Goal: Check status

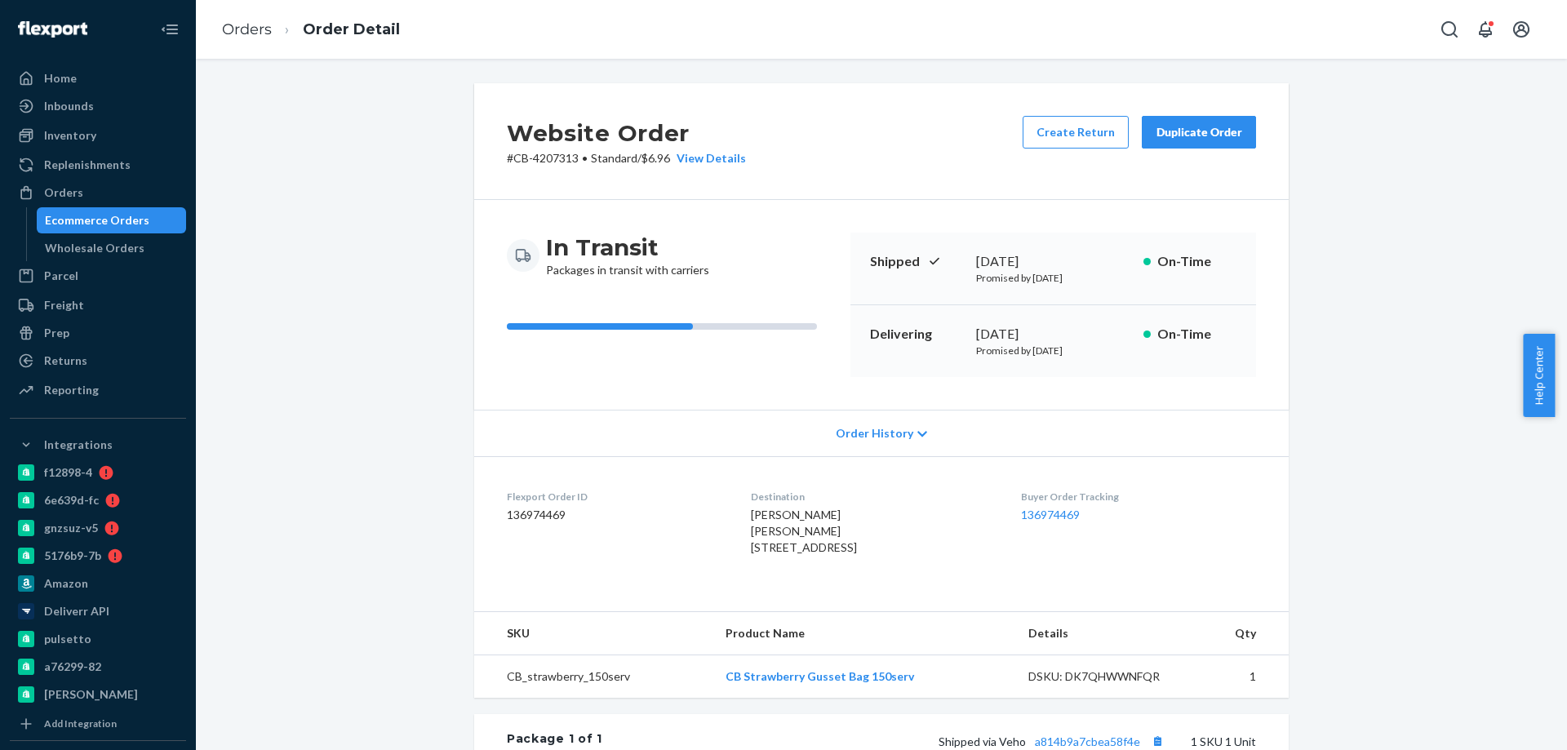
scroll to position [163, 0]
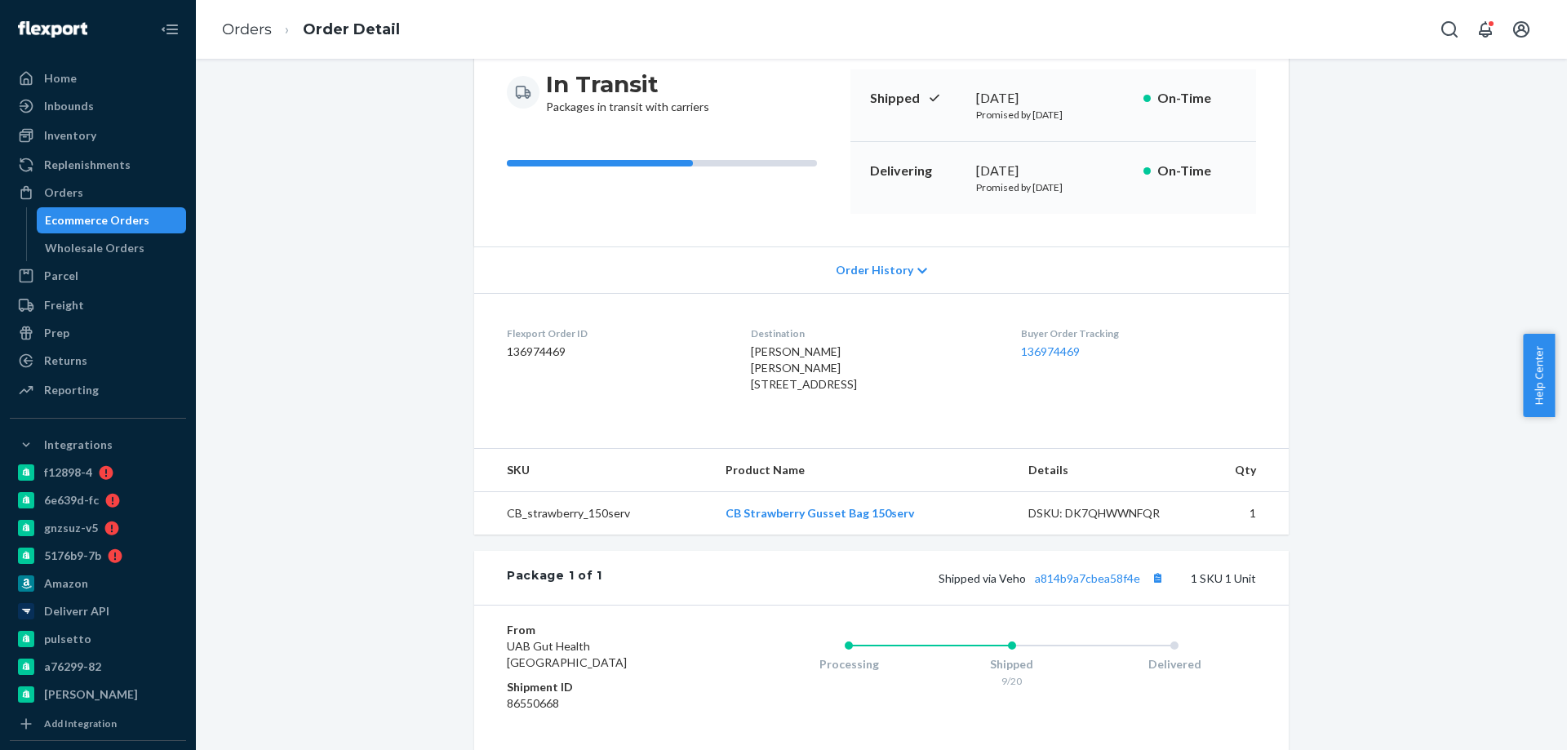
click at [87, 218] on div "Ecommerce Orders" at bounding box center [97, 220] width 104 height 16
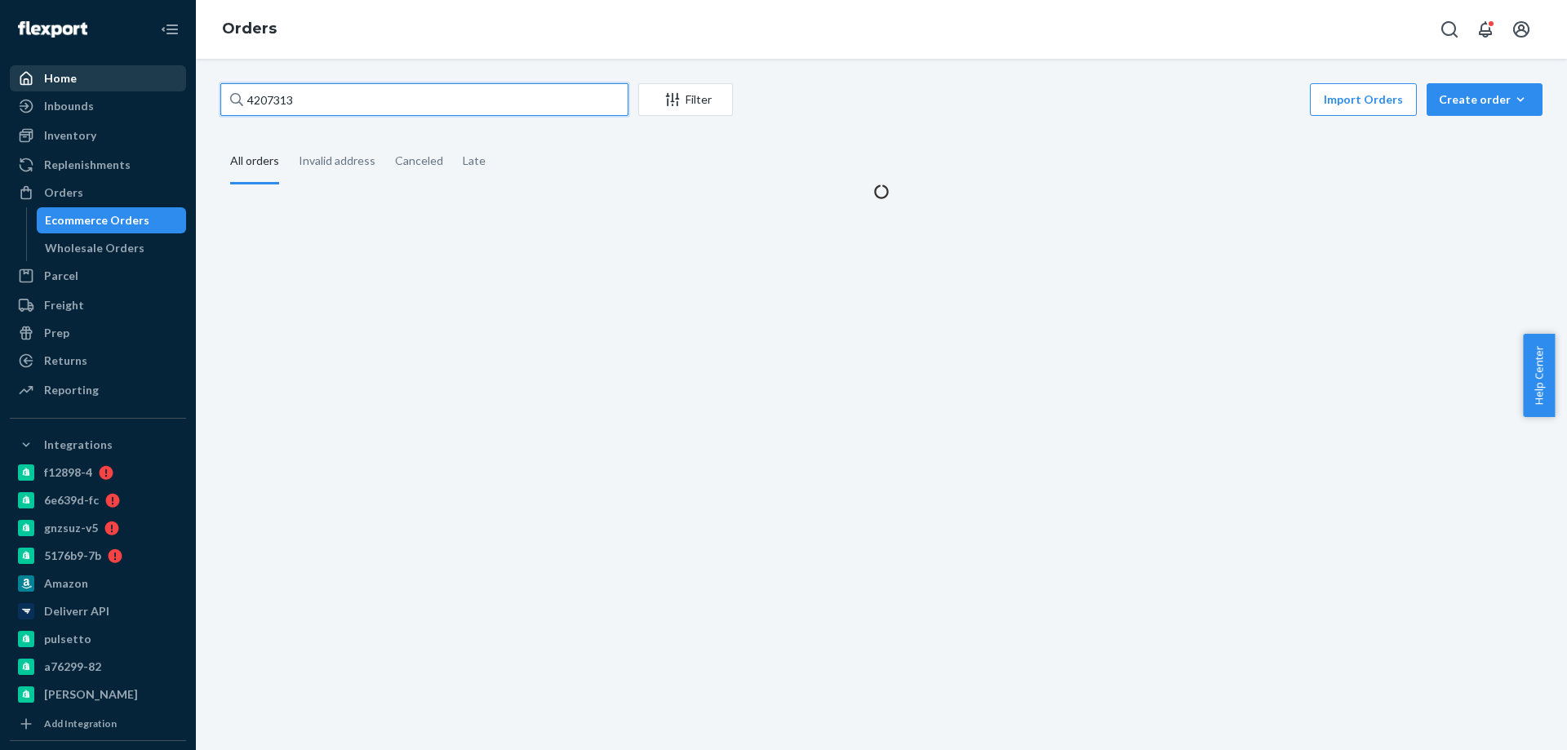
click at [78, 82] on div "Home Inbounds Shipping Plans Problems Inventory Products Branded Packaging Repl…" at bounding box center [783, 375] width 1567 height 750
paste input "5279"
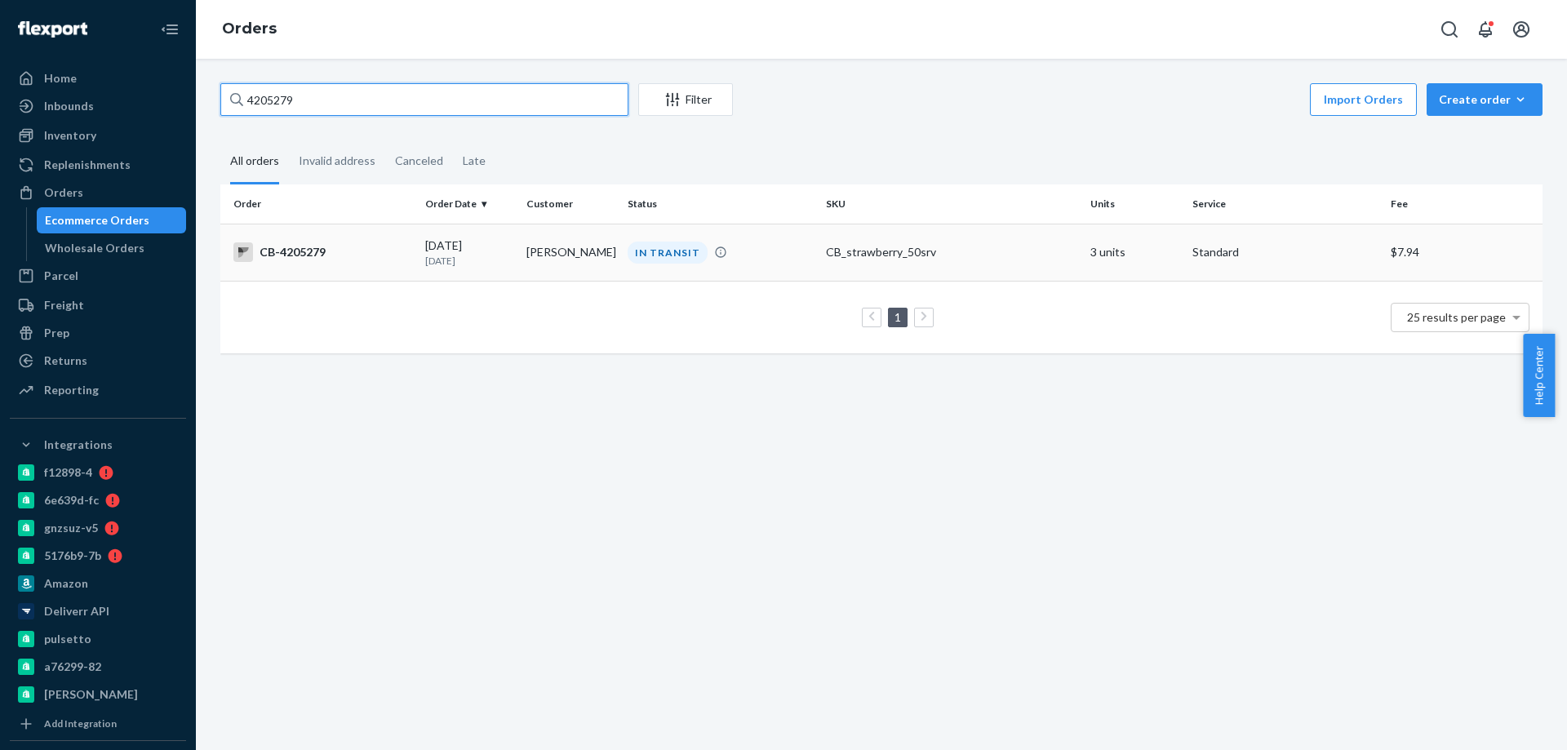
type input "4205279"
click at [521, 260] on td "[PERSON_NAME]" at bounding box center [570, 252] width 101 height 57
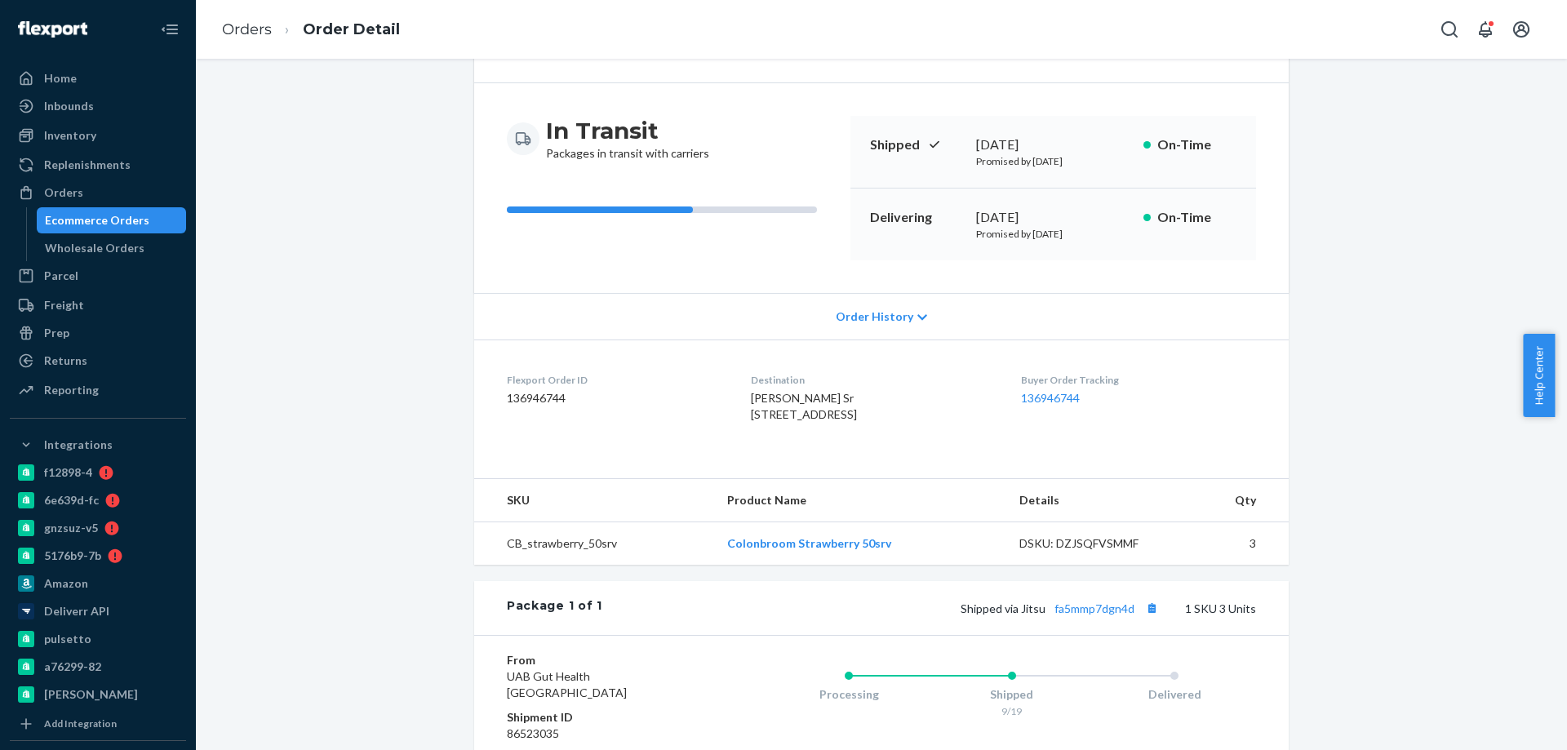
scroll to position [245, 0]
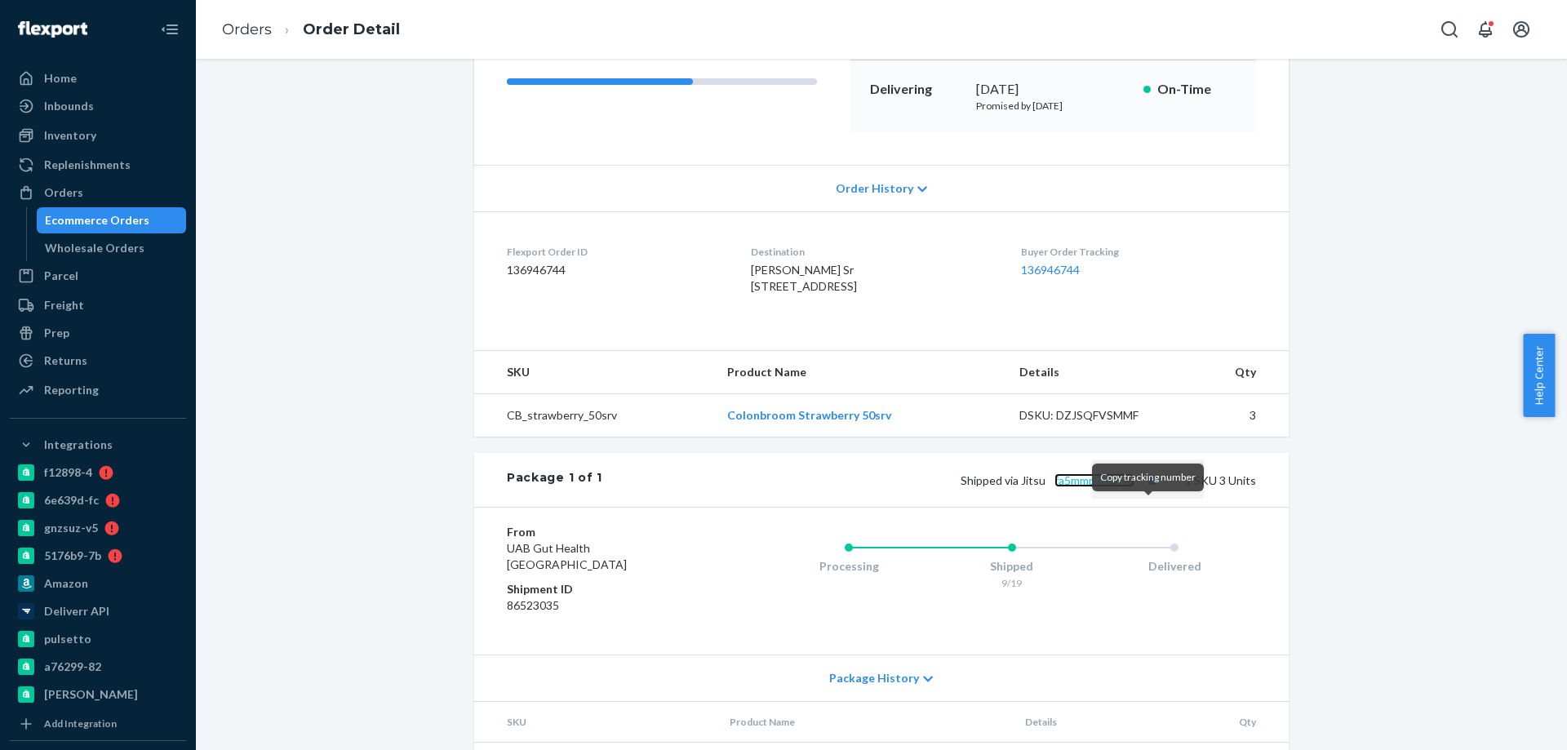
click at [1104, 487] on link "fa5mmp7dgn4d" at bounding box center [1095, 480] width 80 height 14
